Goal: Information Seeking & Learning: Learn about a topic

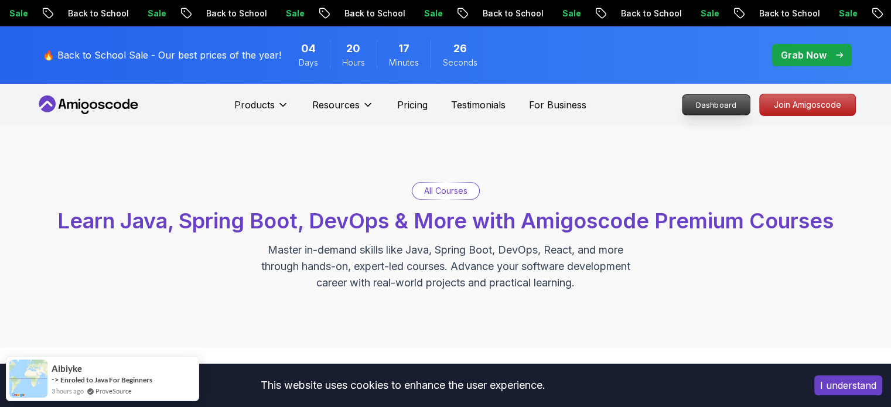
click at [707, 99] on p "Dashboard" at bounding box center [716, 105] width 67 height 20
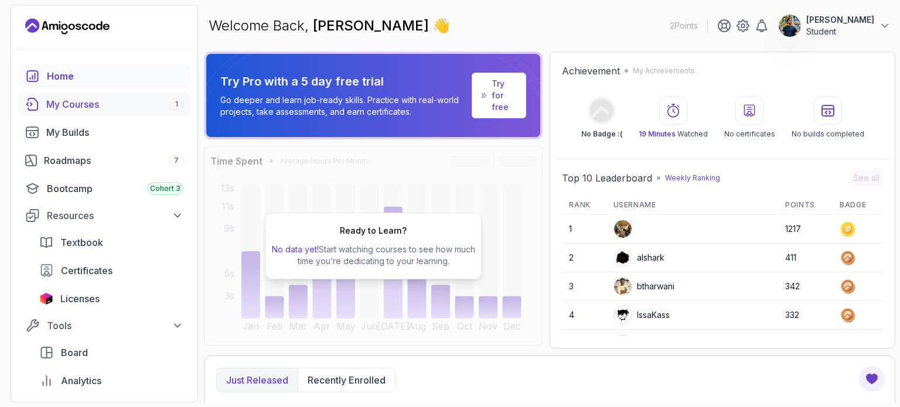
click at [172, 112] on link "My Courses 1" at bounding box center [104, 104] width 172 height 23
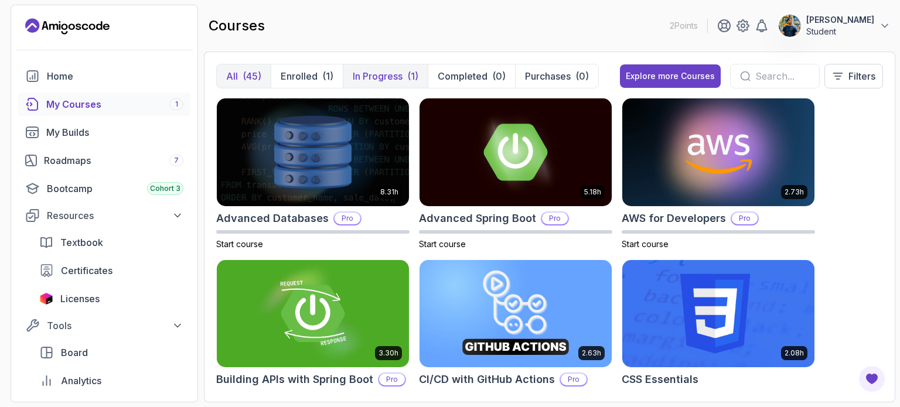
click at [381, 72] on p "In Progress" at bounding box center [378, 76] width 50 height 14
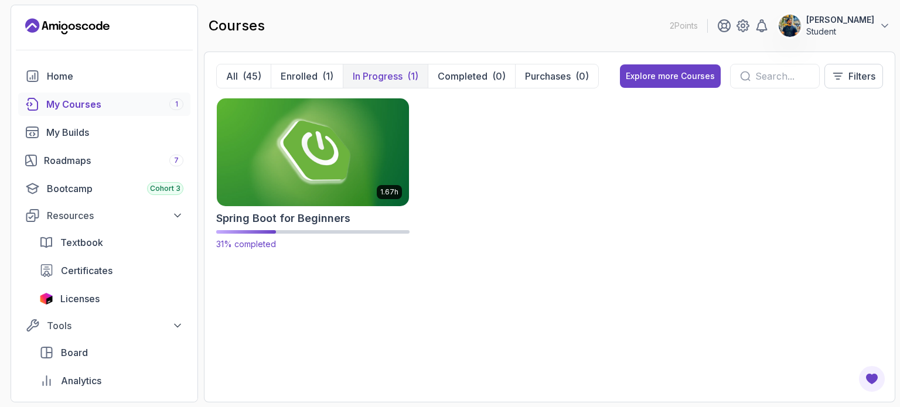
click at [340, 160] on img at bounding box center [313, 152] width 202 height 113
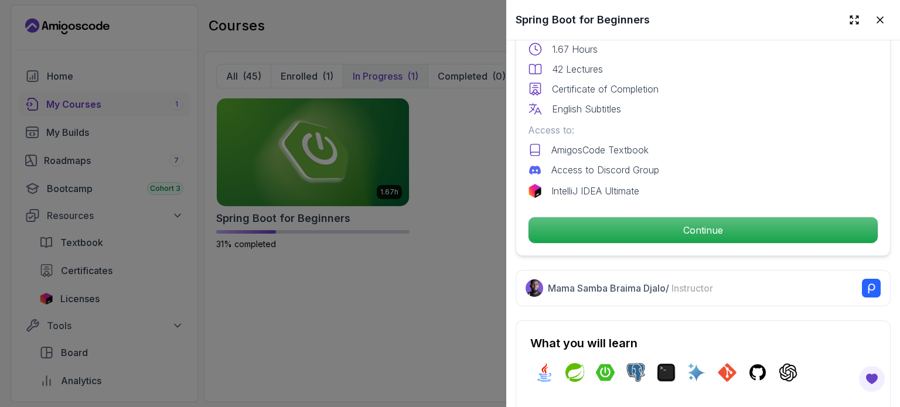
scroll to position [344, 0]
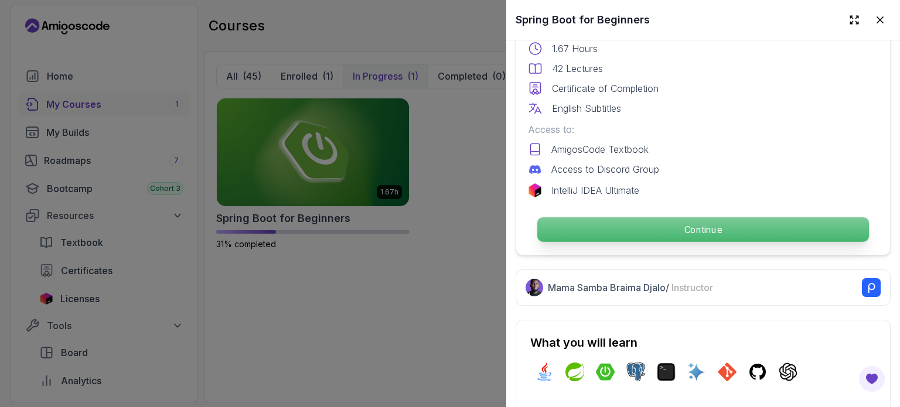
click at [624, 217] on p "Continue" at bounding box center [703, 229] width 332 height 25
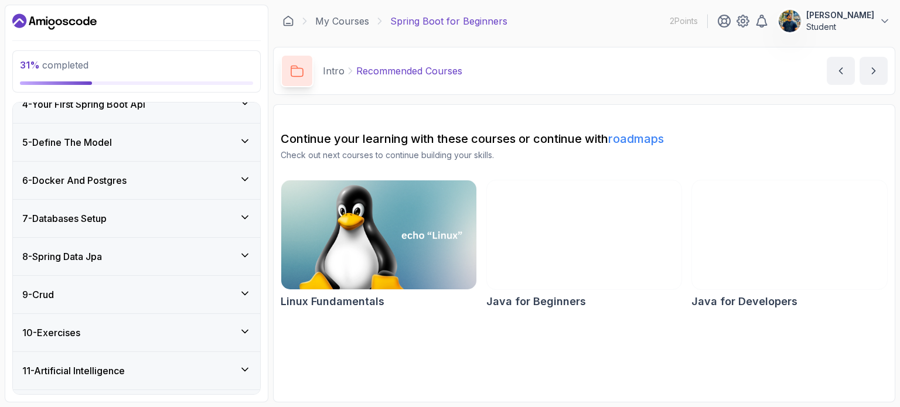
scroll to position [260, 0]
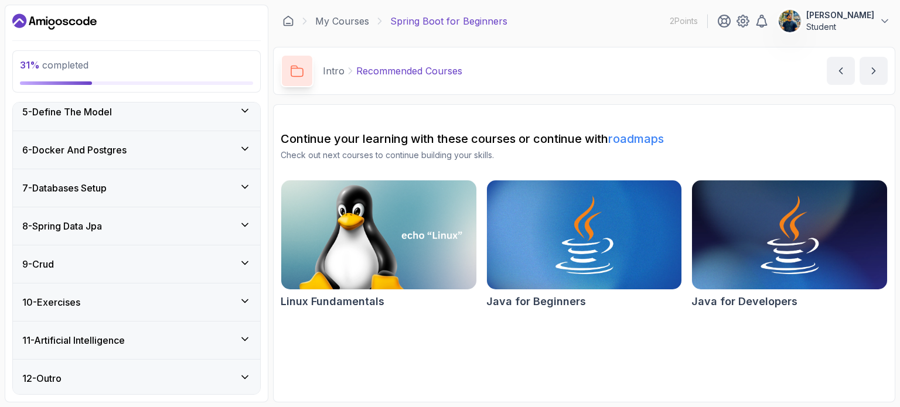
click at [183, 365] on div "12 - Outro" at bounding box center [136, 379] width 247 height 38
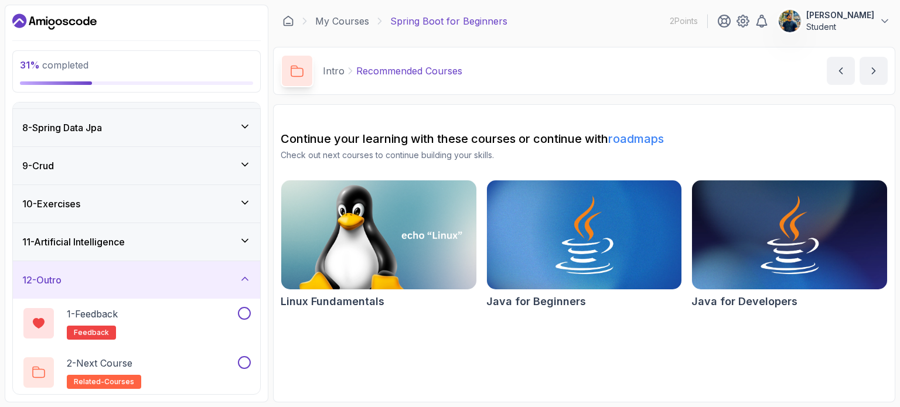
click at [213, 281] on div "12 - Outro" at bounding box center [136, 280] width 229 height 14
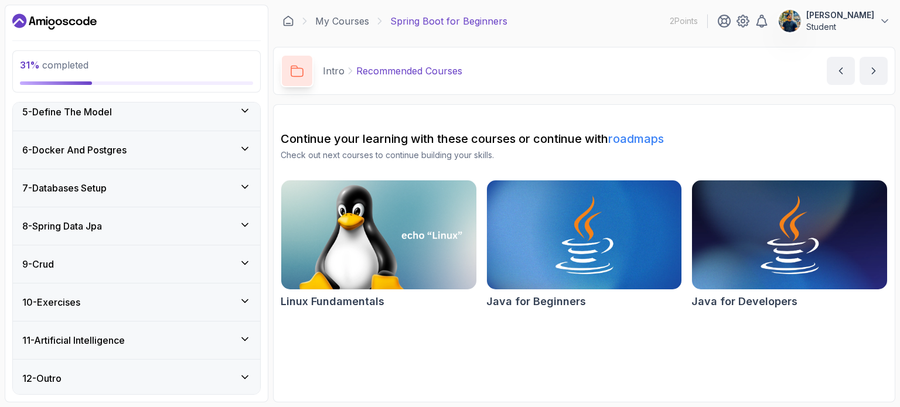
scroll to position [0, 0]
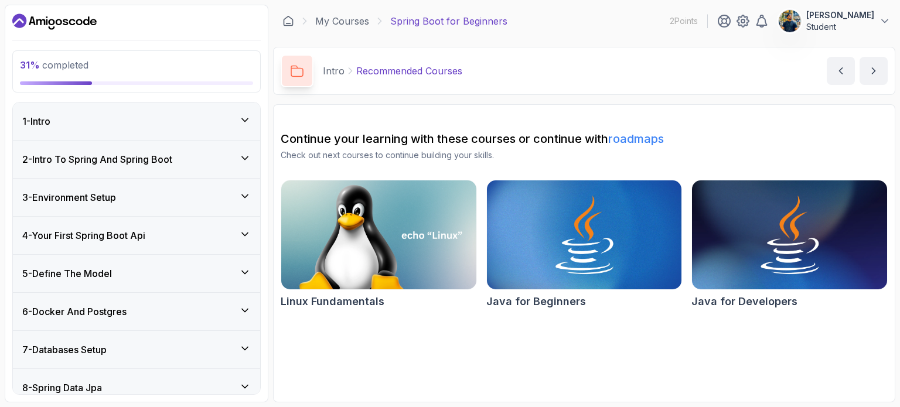
click at [218, 164] on div "2 - Intro To Spring And Spring Boot" at bounding box center [136, 159] width 229 height 14
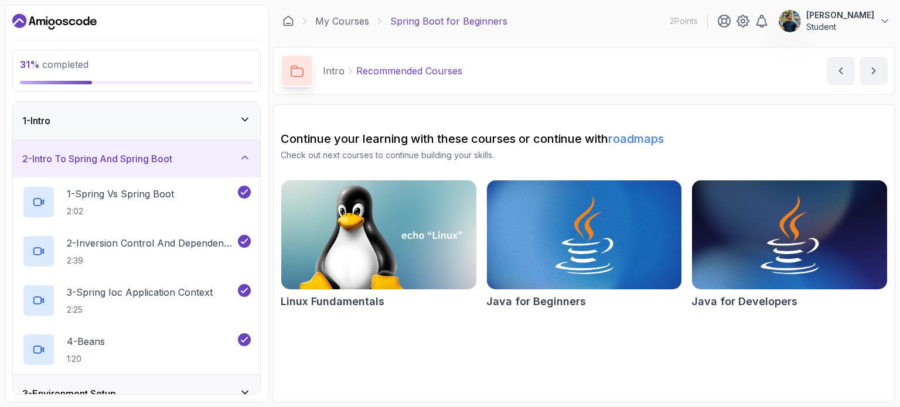
click at [218, 164] on div "2 - Intro To Spring And Spring Boot" at bounding box center [136, 159] width 229 height 14
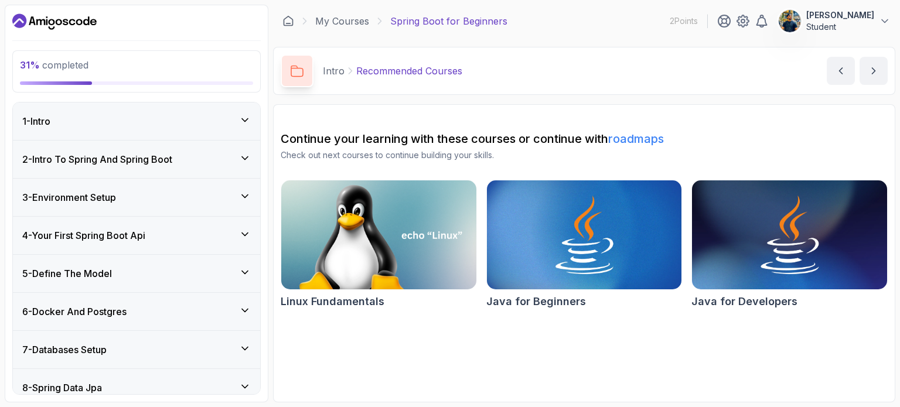
click at [222, 230] on div "4 - Your First Spring Boot Api" at bounding box center [136, 236] width 229 height 14
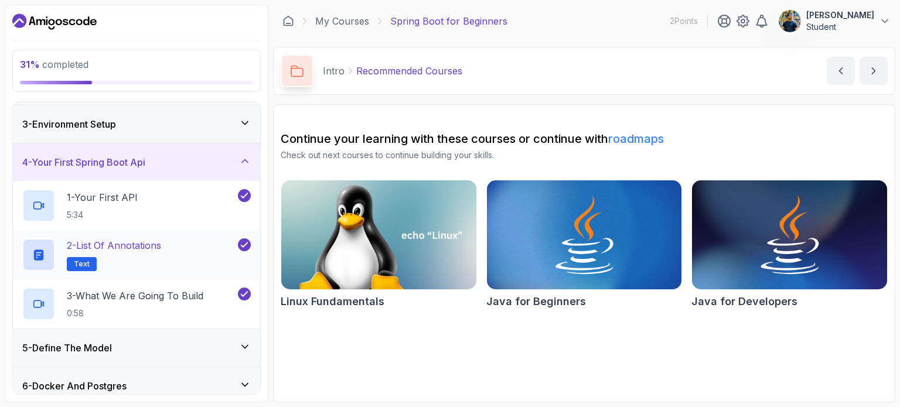
scroll to position [72, 0]
click at [216, 163] on div "4 - Your First Spring Boot Api" at bounding box center [136, 163] width 229 height 14
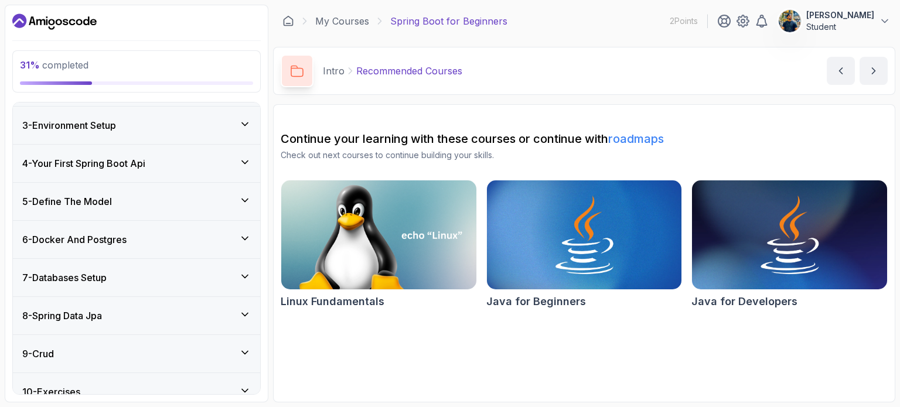
click at [226, 205] on div "5 - Define The Model" at bounding box center [136, 202] width 229 height 14
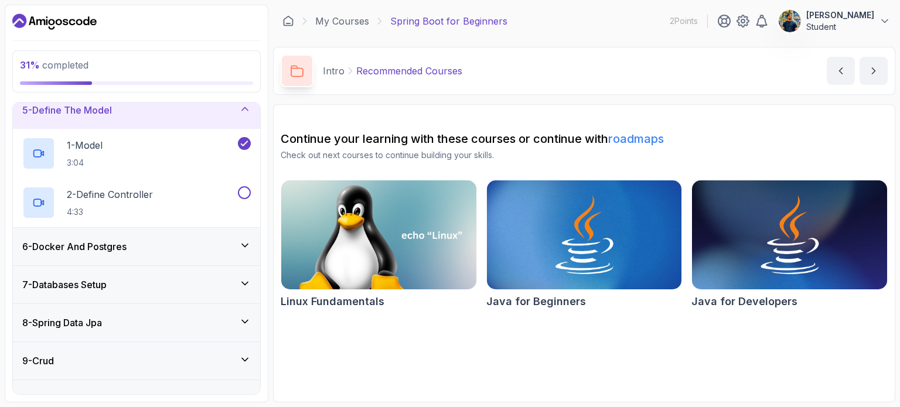
scroll to position [162, 0]
click at [226, 205] on div "2 - Define Controller 4:33" at bounding box center [128, 204] width 213 height 33
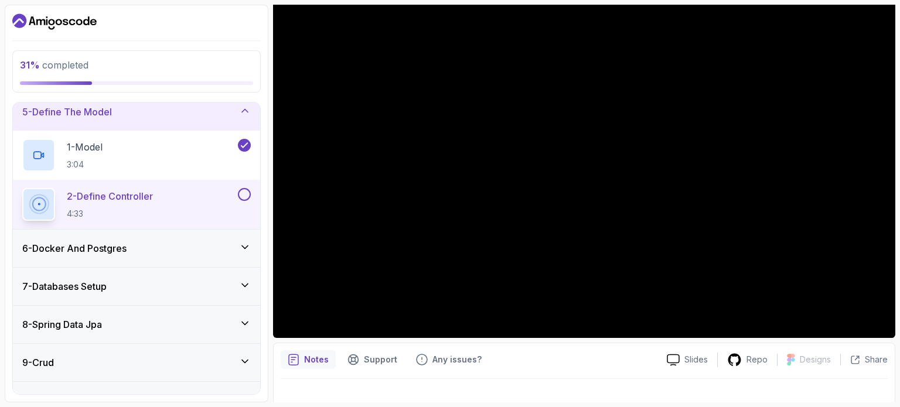
scroll to position [115, 0]
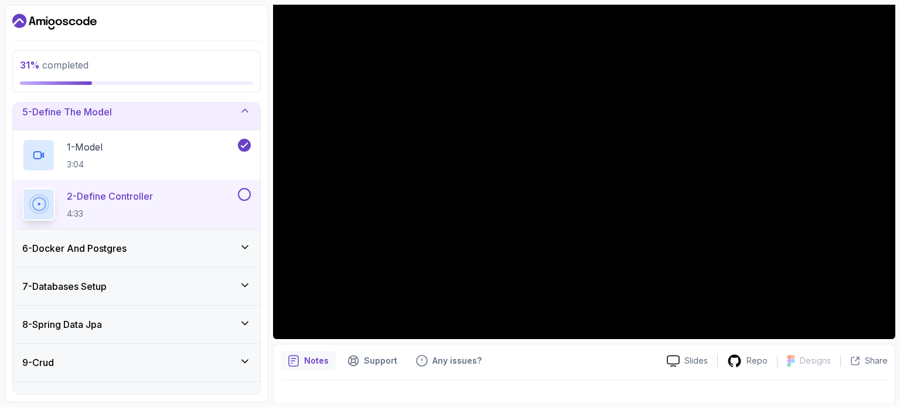
click at [707, 391] on div at bounding box center [584, 396] width 607 height 33
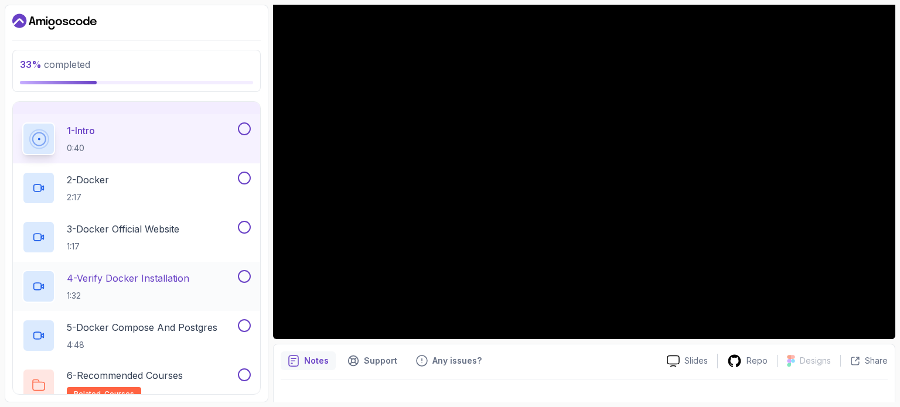
scroll to position [132, 0]
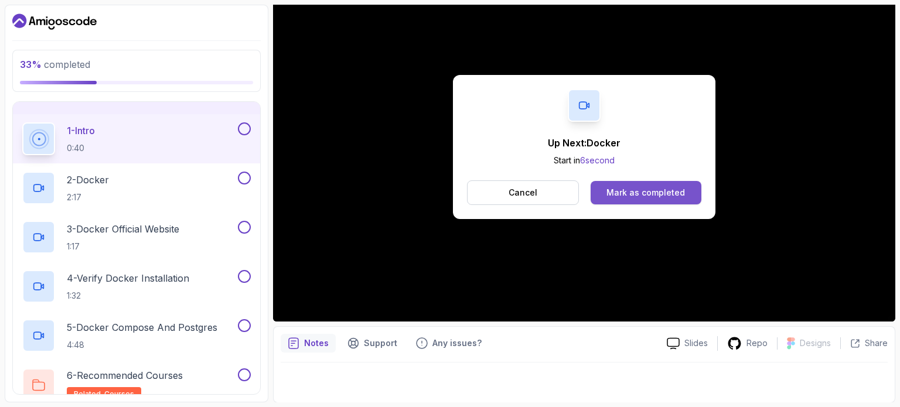
click at [665, 188] on div "Mark as completed" at bounding box center [646, 193] width 79 height 12
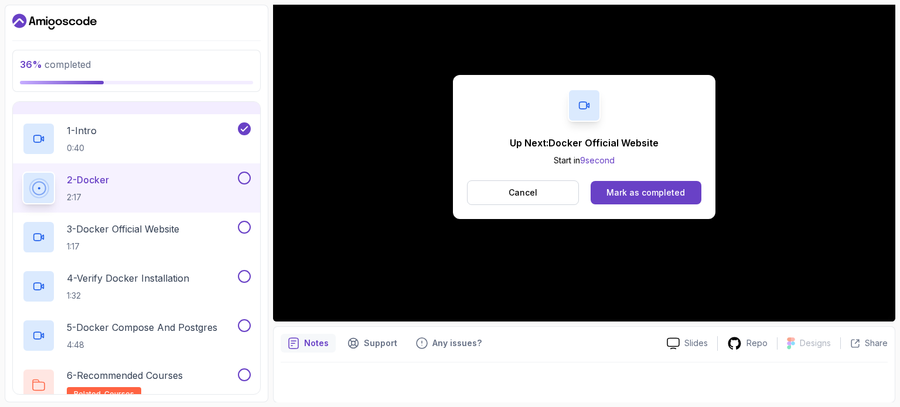
click at [665, 188] on div "Mark as completed" at bounding box center [646, 193] width 79 height 12
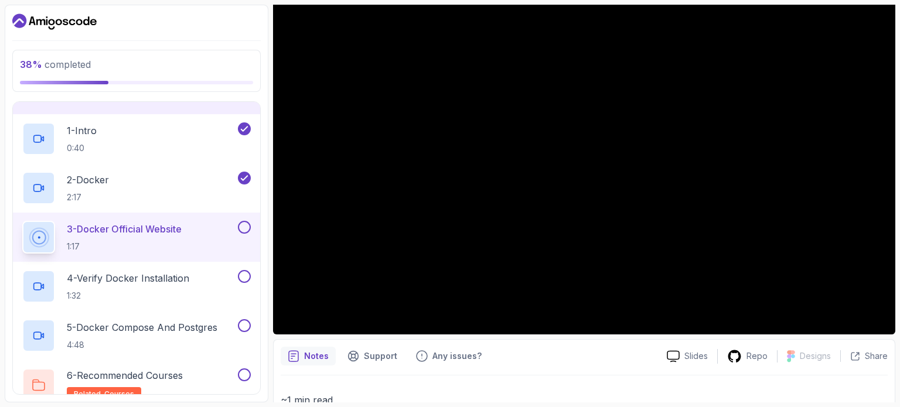
scroll to position [120, 0]
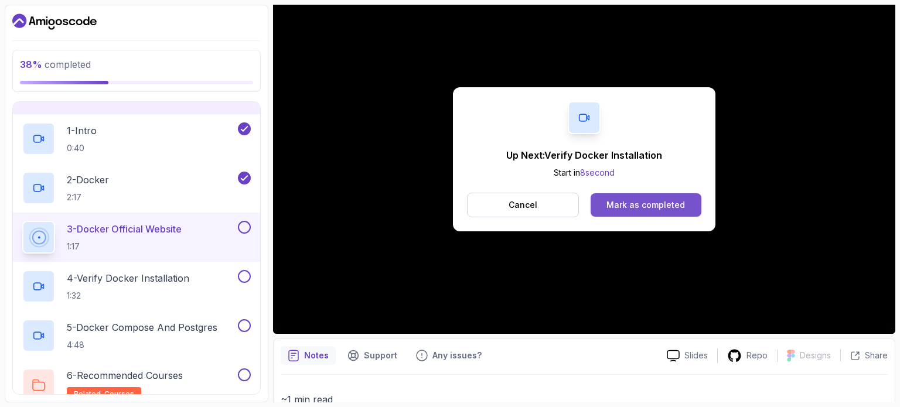
click at [634, 208] on div "Mark as completed" at bounding box center [646, 205] width 79 height 12
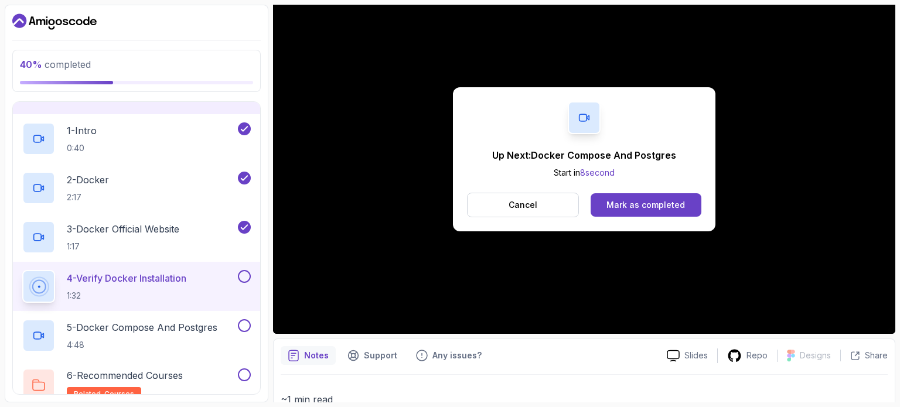
click at [634, 208] on div "Mark as completed" at bounding box center [646, 205] width 79 height 12
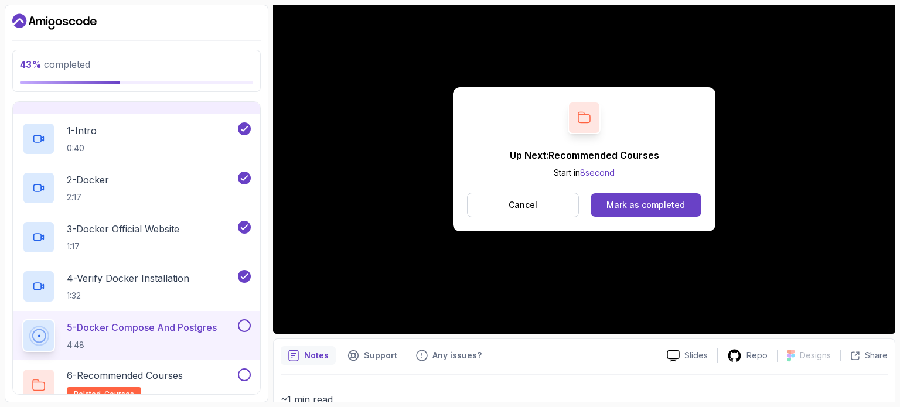
click at [634, 208] on div "Mark as completed" at bounding box center [646, 205] width 79 height 12
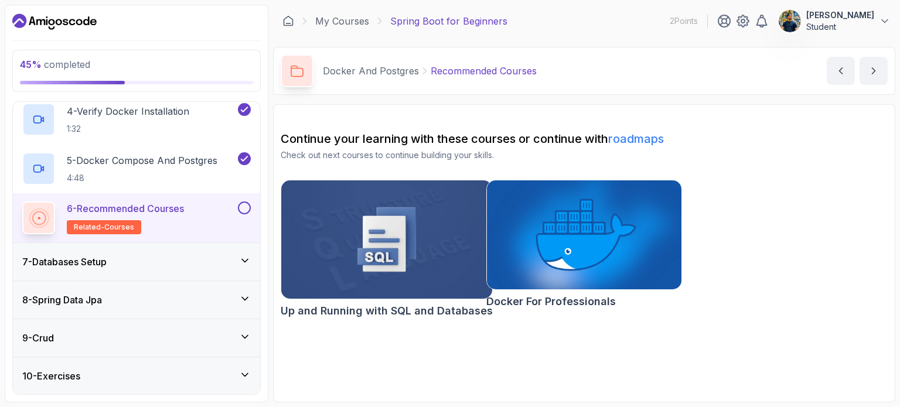
scroll to position [382, 0]
click at [246, 206] on button at bounding box center [244, 208] width 13 height 13
click at [247, 258] on icon at bounding box center [245, 262] width 12 height 12
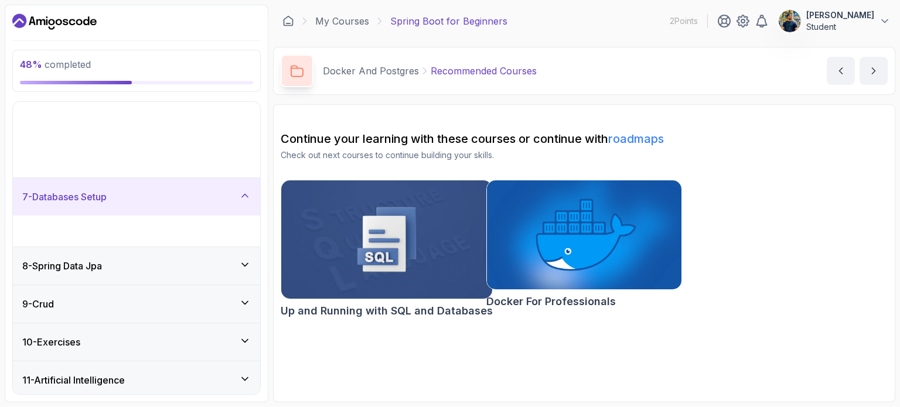
scroll to position [162, 0]
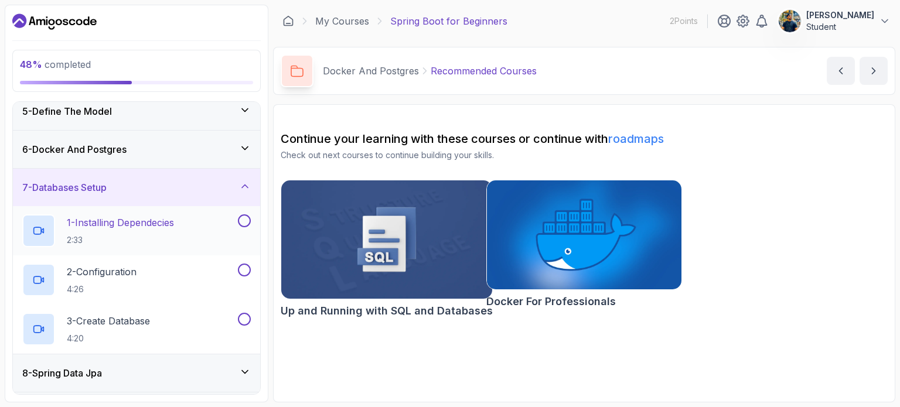
click at [216, 230] on div "1 - Installing Dependecies 2:33" at bounding box center [128, 231] width 213 height 33
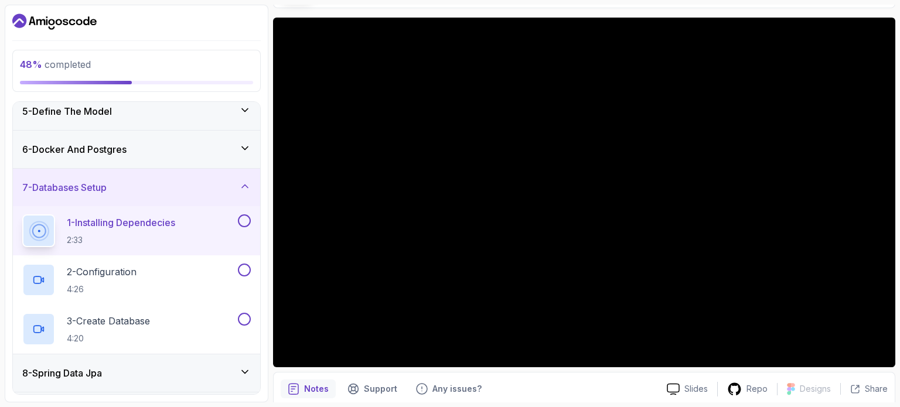
scroll to position [84, 0]
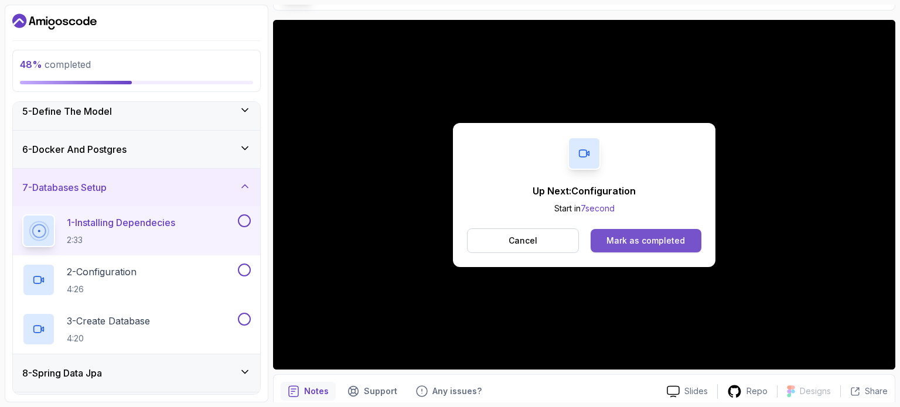
click at [635, 242] on div "Mark as completed" at bounding box center [646, 241] width 79 height 12
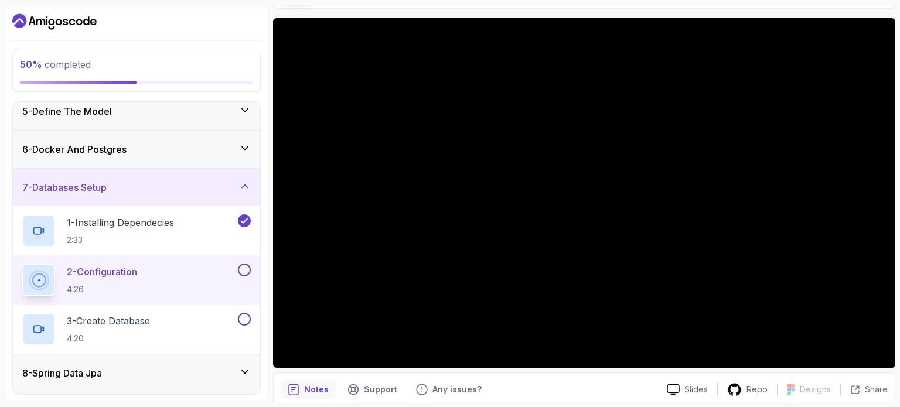
scroll to position [86, 0]
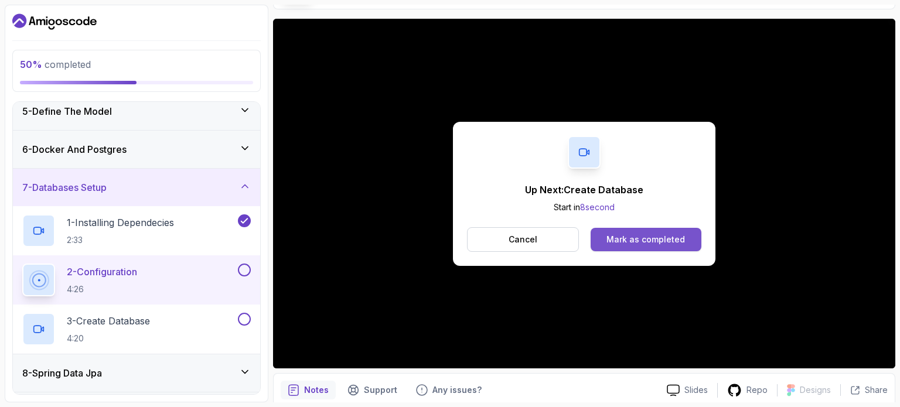
click at [631, 234] on div "Mark as completed" at bounding box center [646, 240] width 79 height 12
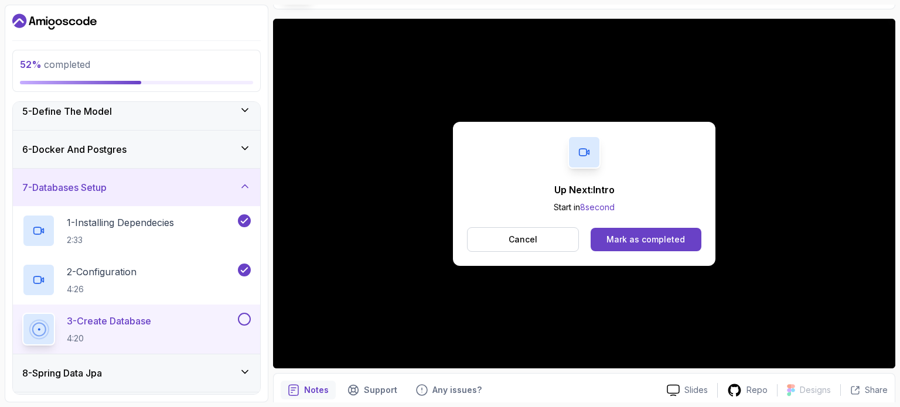
drag, startPoint x: 701, startPoint y: 193, endPoint x: 751, endPoint y: 205, distance: 51.3
click at [751, 205] on div "Up Next: Intro Start in 8 second Cancel Mark as completed" at bounding box center [584, 194] width 622 height 350
click at [751, 205] on div "Up Next: Intro Start in 7 second Cancel Mark as completed" at bounding box center [584, 194] width 622 height 350
click at [651, 229] on button "Mark as completed" at bounding box center [646, 239] width 111 height 23
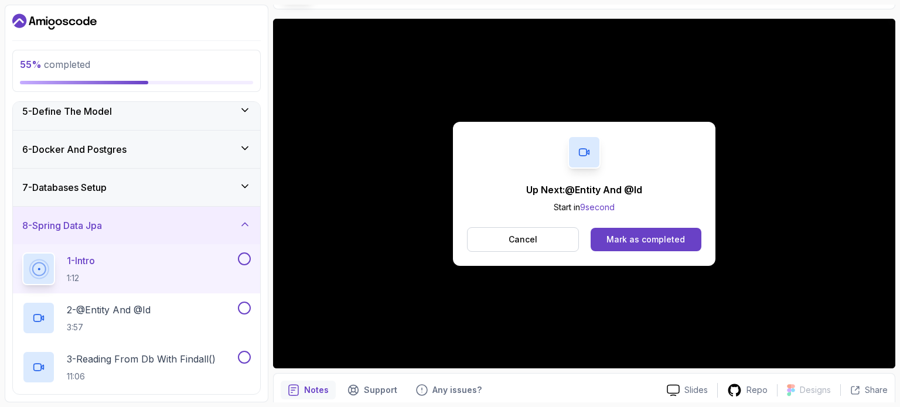
click at [651, 229] on button "Mark as completed" at bounding box center [646, 239] width 111 height 23
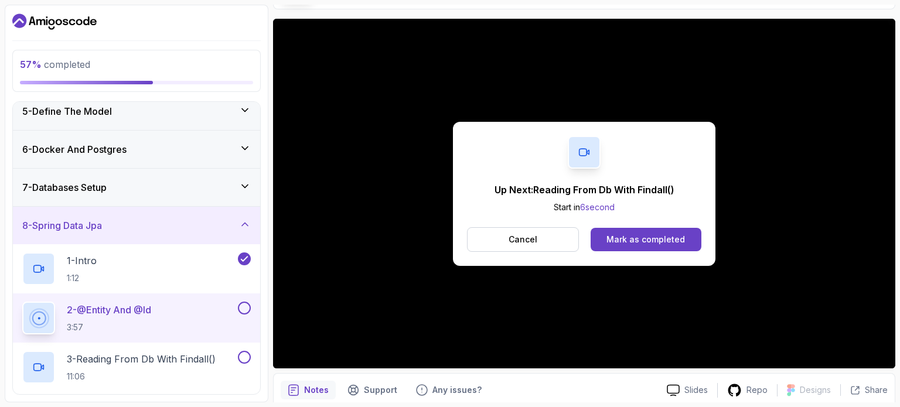
click at [651, 229] on button "Mark as completed" at bounding box center [646, 239] width 111 height 23
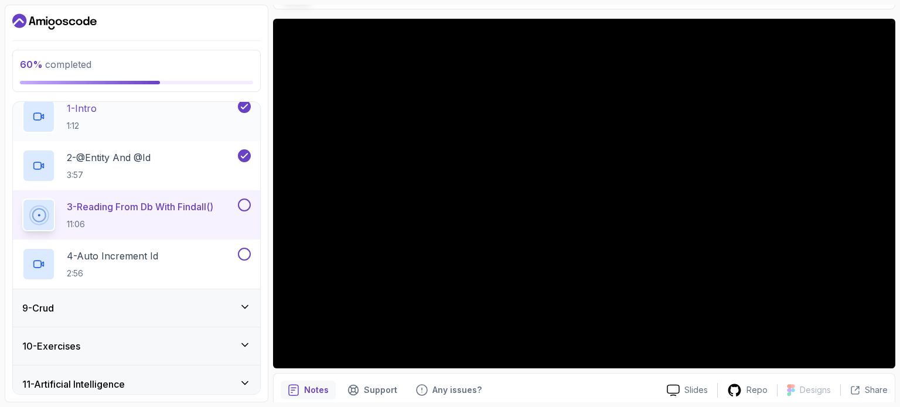
scroll to position [302, 0]
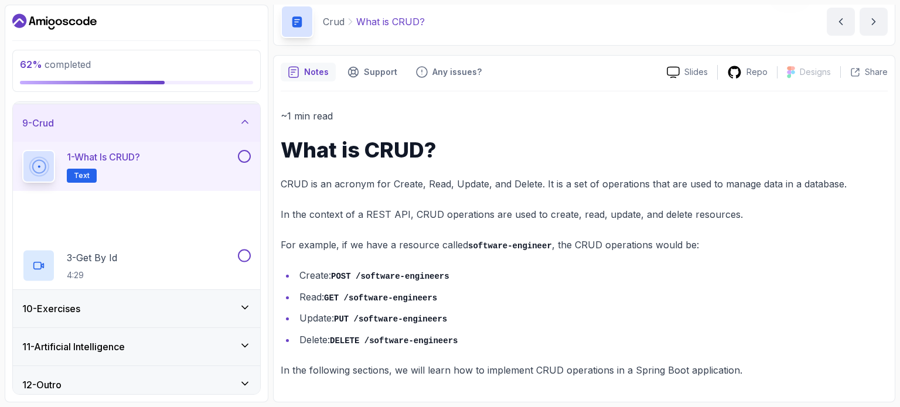
scroll to position [47, 0]
